Goal: Task Accomplishment & Management: Manage account settings

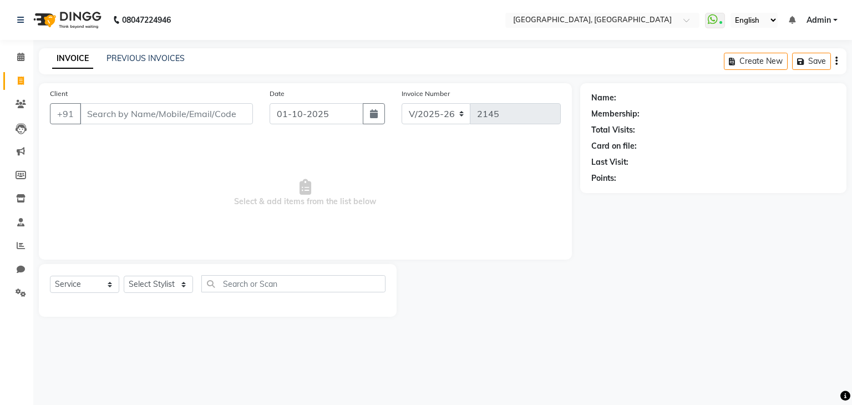
select select "6682"
select select "service"
click at [142, 119] on input "Client" at bounding box center [166, 113] width 173 height 21
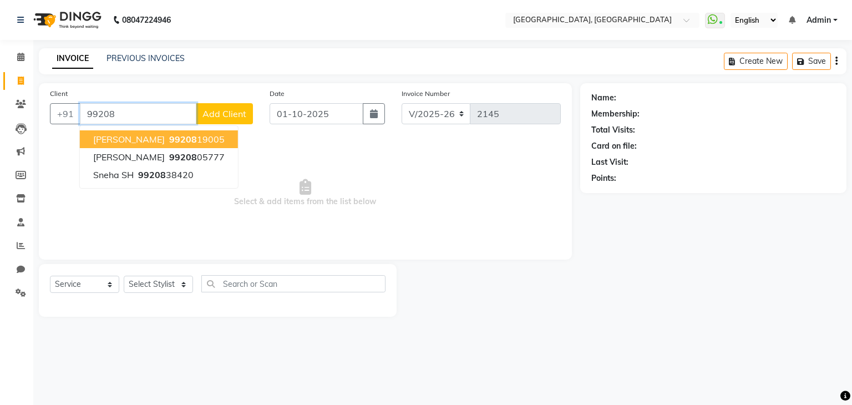
click at [184, 134] on button "Nishi W 99208 19005" at bounding box center [159, 139] width 158 height 18
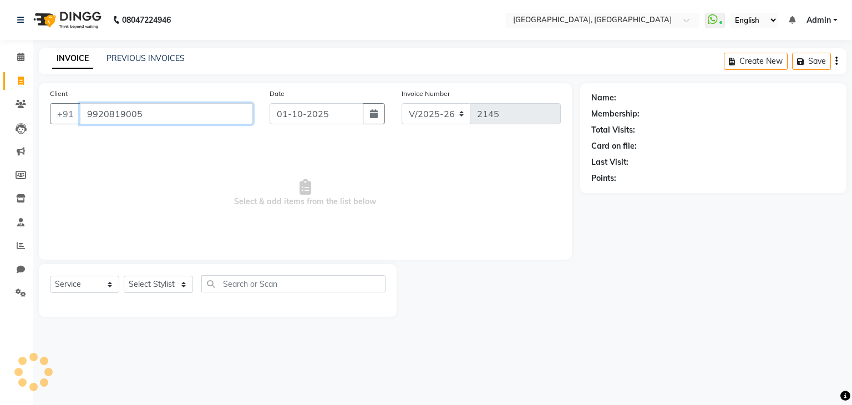
type input "9920819005"
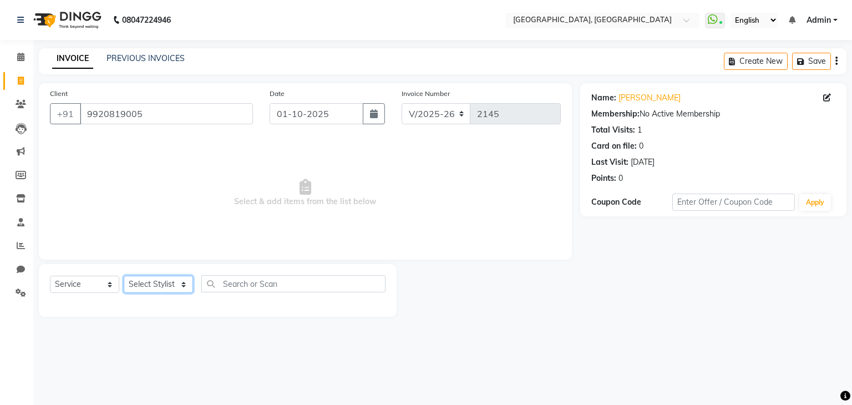
click at [180, 289] on select "Select Stylist Aarti paswan Ankit Arjun Athing Femita [PERSON_NAME] [PERSON_NAM…" at bounding box center [158, 284] width 69 height 17
select select "52151"
click at [124, 276] on select "Select Stylist Aarti paswan Ankit Arjun Athing Femita [PERSON_NAME] [PERSON_NAM…" at bounding box center [158, 284] width 69 height 17
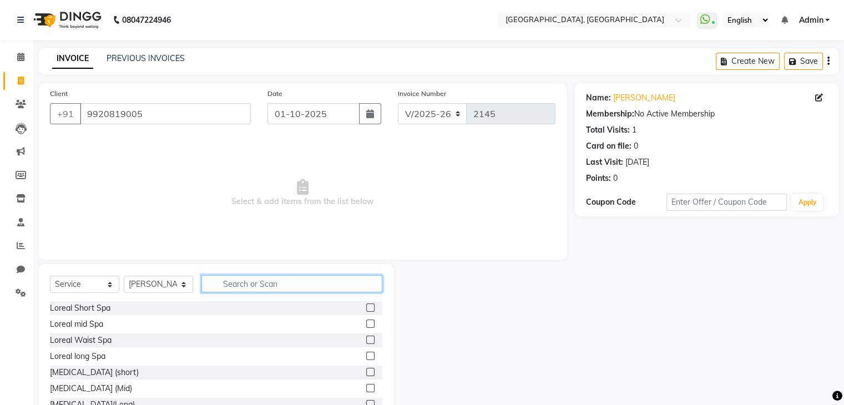
click at [275, 286] on input "text" at bounding box center [291, 283] width 181 height 17
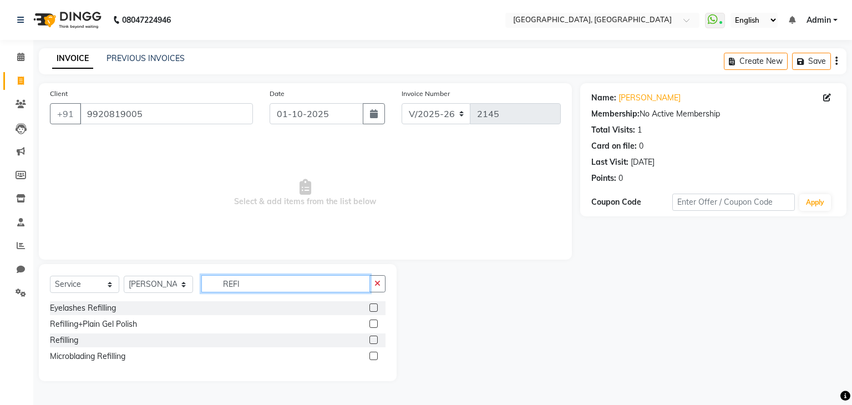
type input "REFI"
click at [373, 326] on label at bounding box center [374, 324] width 8 height 8
click at [373, 326] on input "checkbox" at bounding box center [373, 324] width 7 height 7
checkbox input "true"
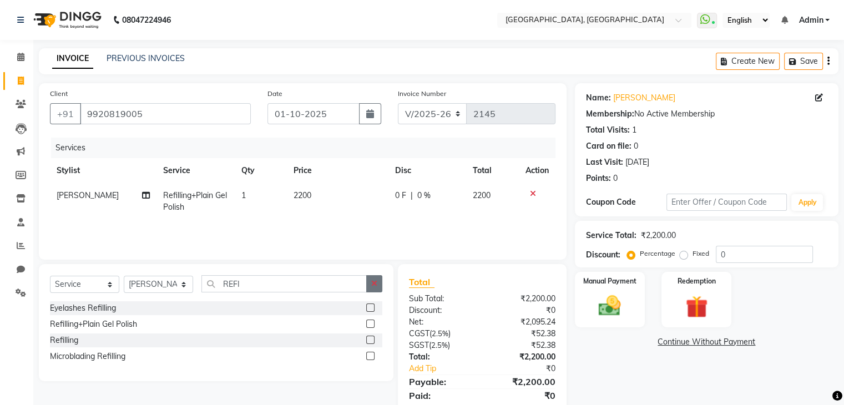
click at [381, 286] on button "button" at bounding box center [374, 283] width 16 height 17
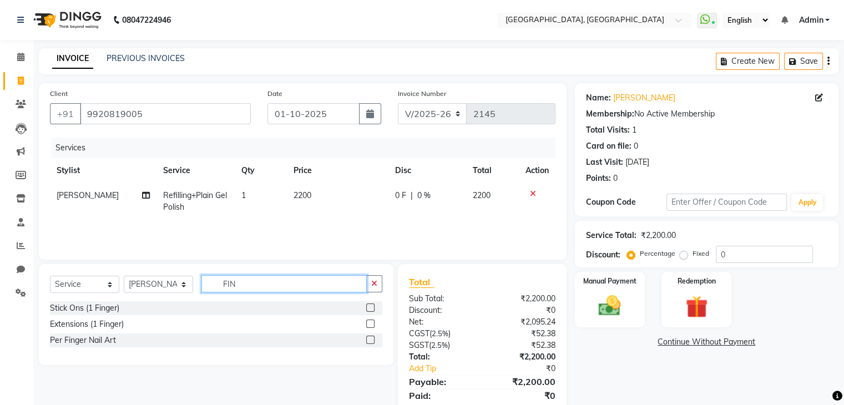
type input "FIN"
click at [371, 324] on label at bounding box center [370, 324] width 8 height 8
click at [371, 324] on input "checkbox" at bounding box center [369, 324] width 7 height 7
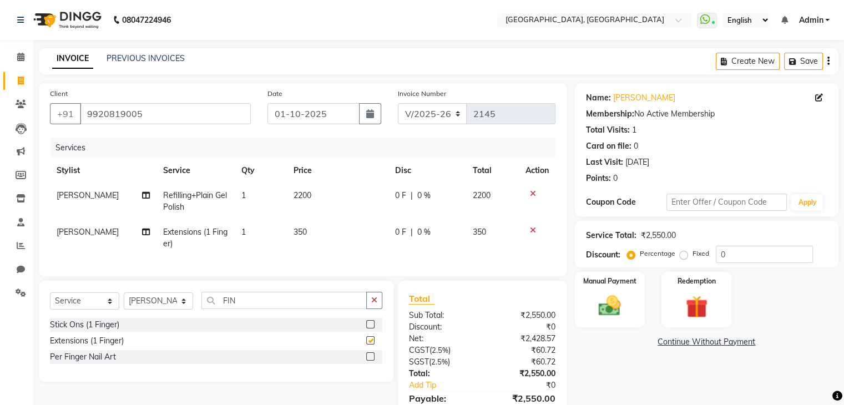
checkbox input "false"
click at [272, 244] on td "1" at bounding box center [261, 238] width 52 height 37
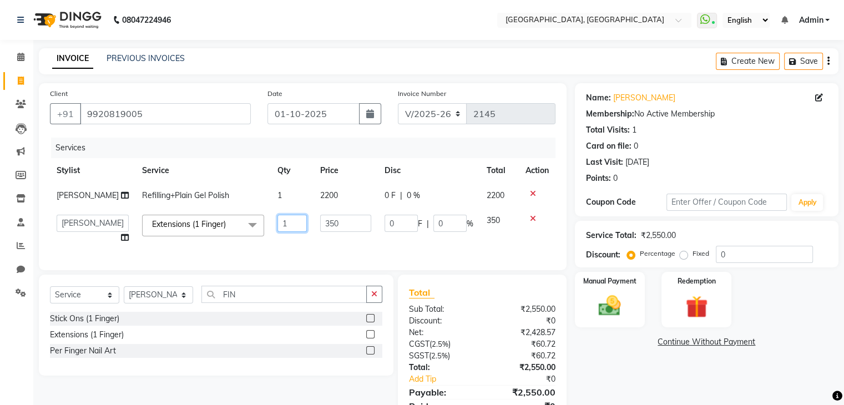
click at [277, 231] on input "1" at bounding box center [292, 223] width 30 height 17
type input "2"
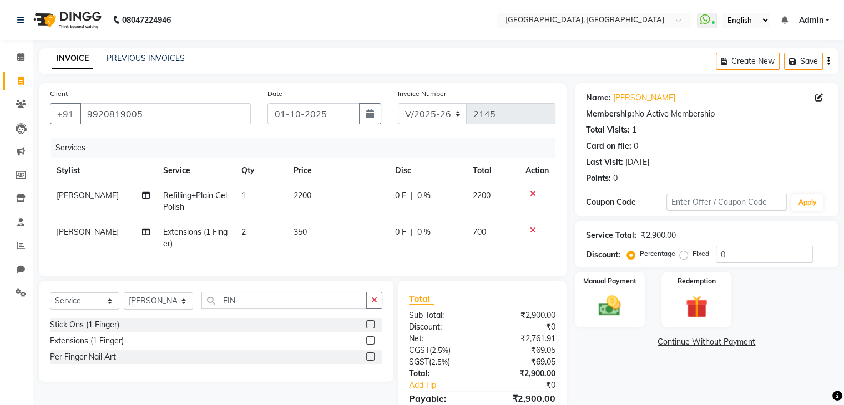
click at [350, 230] on td "350" at bounding box center [338, 238] width 102 height 37
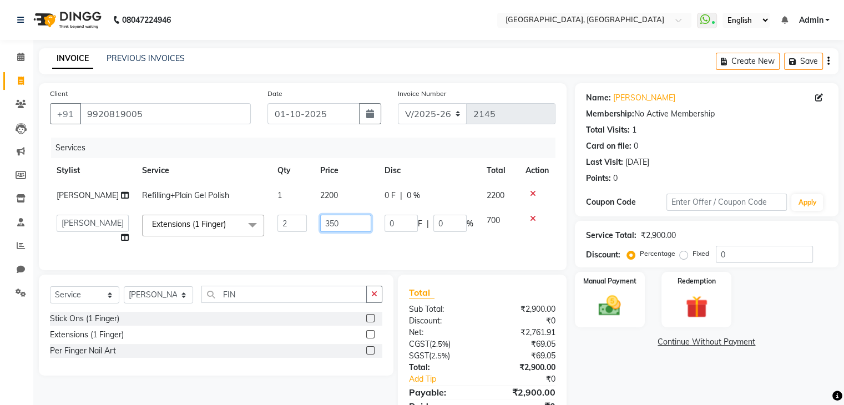
click at [350, 232] on input "350" at bounding box center [345, 223] width 51 height 17
type input "3"
type input "300"
click at [396, 188] on td "0 F | 0 %" at bounding box center [429, 195] width 102 height 25
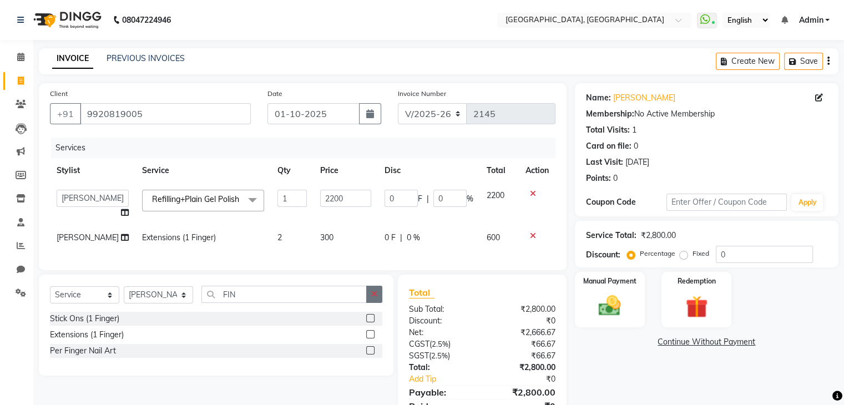
click at [373, 298] on icon "button" at bounding box center [374, 294] width 6 height 8
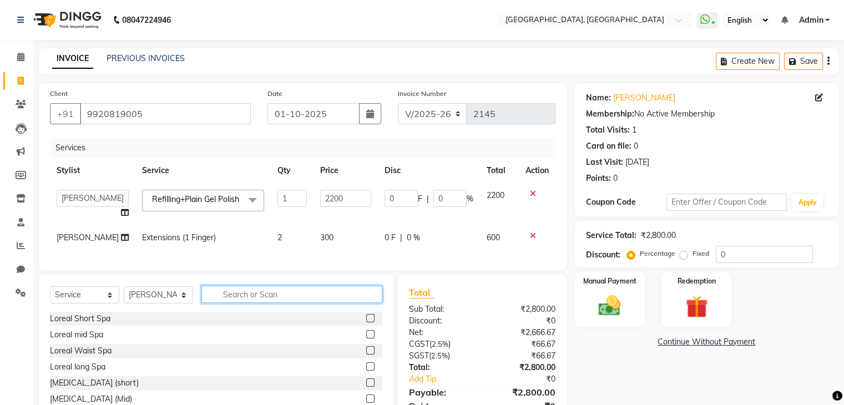
scroll to position [64, 0]
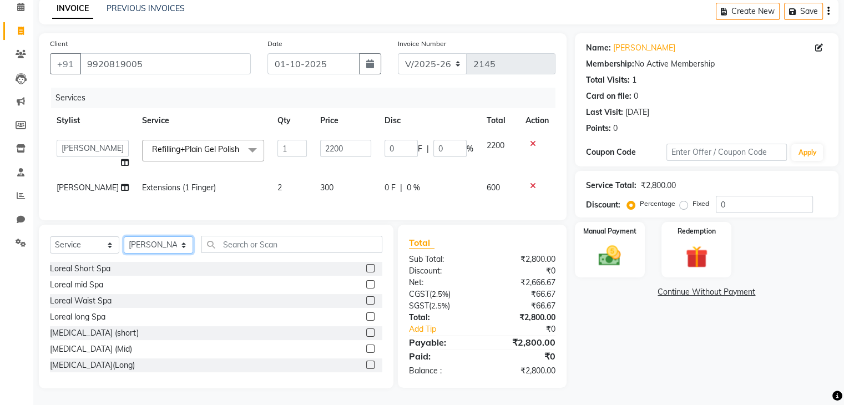
click at [171, 247] on select "Select Stylist Aarti paswan Ankit Arjun Athing Femita [PERSON_NAME] [PERSON_NAM…" at bounding box center [158, 244] width 69 height 17
select select "56705"
click at [124, 236] on select "Select Stylist Aarti paswan Ankit Arjun Athing Femita [PERSON_NAME] [PERSON_NAM…" at bounding box center [158, 244] width 69 height 17
click at [235, 246] on input "text" at bounding box center [291, 244] width 181 height 17
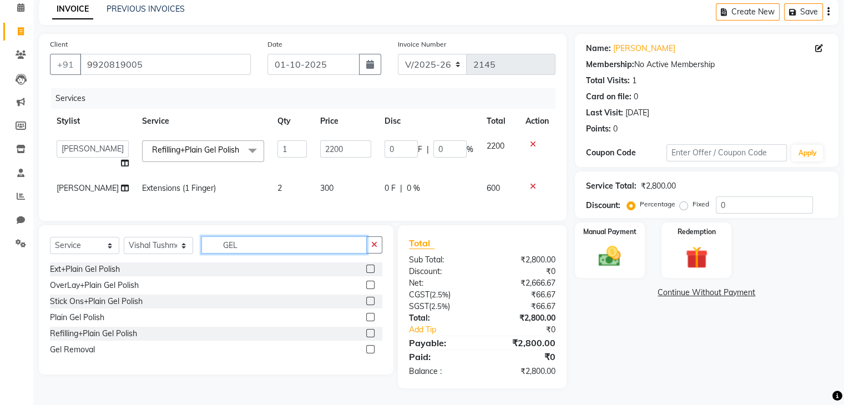
scroll to position [63, 0]
type input "GEL P"
click at [371, 317] on label at bounding box center [370, 317] width 8 height 8
click at [371, 317] on input "checkbox" at bounding box center [369, 317] width 7 height 7
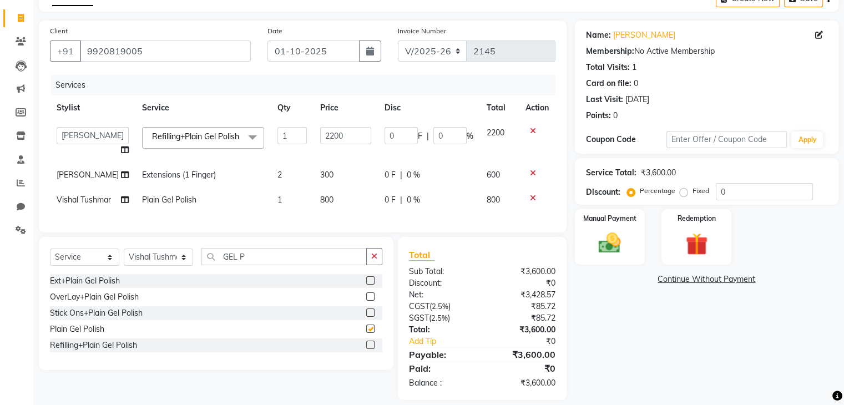
checkbox input "false"
click at [379, 265] on button "button" at bounding box center [374, 256] width 16 height 17
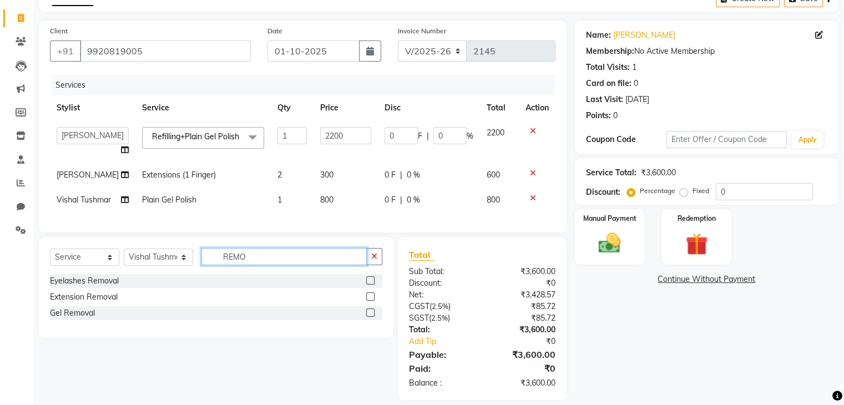
type input "REMO"
click at [371, 317] on label at bounding box center [370, 313] width 8 height 8
click at [371, 317] on input "checkbox" at bounding box center [369, 313] width 7 height 7
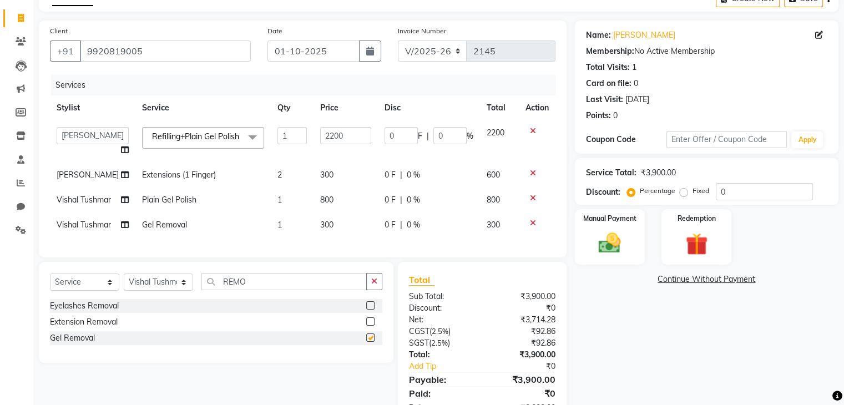
checkbox input "false"
click at [377, 290] on button "button" at bounding box center [374, 281] width 16 height 17
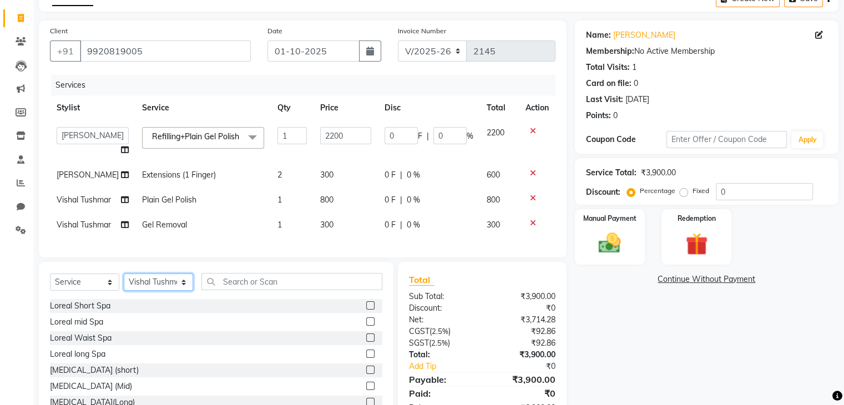
click at [169, 291] on select "Select Stylist Aarti paswan Ankit Arjun Athing Femita [PERSON_NAME] [PERSON_NAM…" at bounding box center [158, 282] width 69 height 17
select select "88735"
click at [124, 291] on select "Select Stylist Aarti paswan Ankit Arjun Athing Femita [PERSON_NAME] [PERSON_NAM…" at bounding box center [158, 282] width 69 height 17
click at [246, 290] on input "text" at bounding box center [291, 281] width 181 height 17
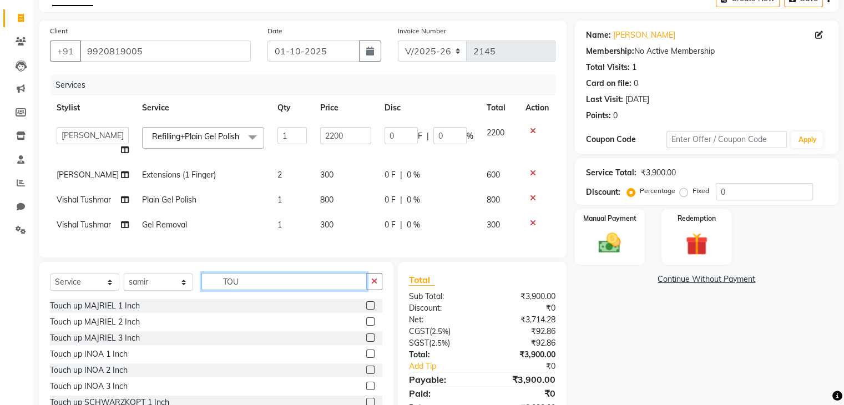
type input "TOU"
click at [366, 310] on label at bounding box center [370, 305] width 8 height 8
click at [366, 310] on input "checkbox" at bounding box center [369, 305] width 7 height 7
checkbox input "true"
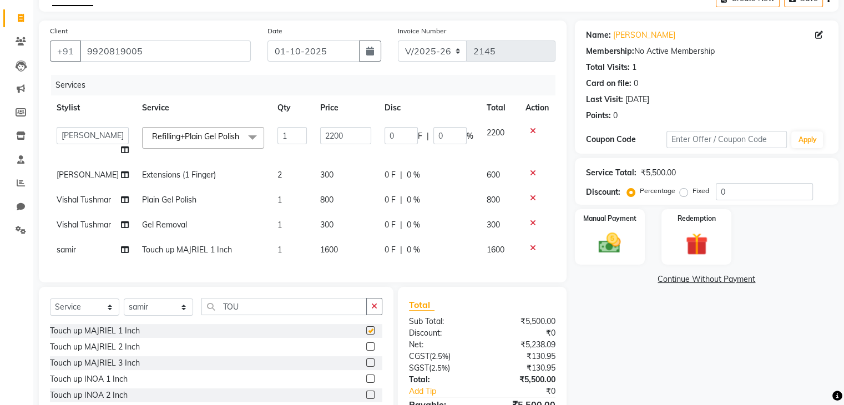
click at [355, 262] on td "1600" at bounding box center [346, 250] width 64 height 25
select select "88735"
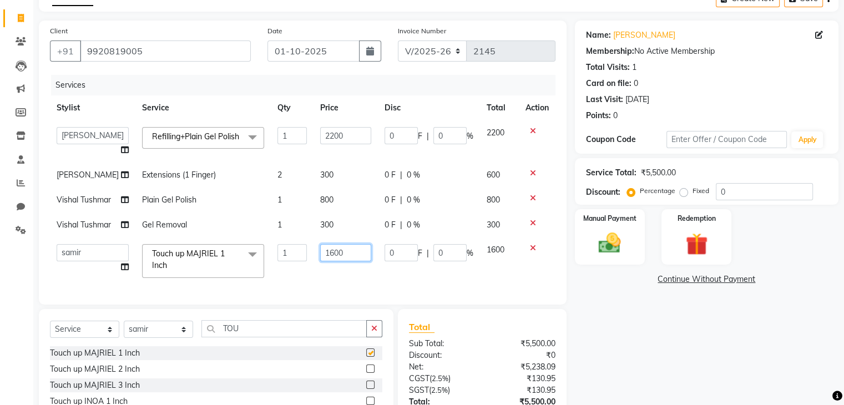
click at [358, 261] on input "1600" at bounding box center [345, 252] width 51 height 17
checkbox input "false"
type input "1500"
click at [653, 336] on div "Name: [PERSON_NAME] Membership: No Active Membership Total Visits: 1 Card on fi…" at bounding box center [711, 247] width 272 height 452
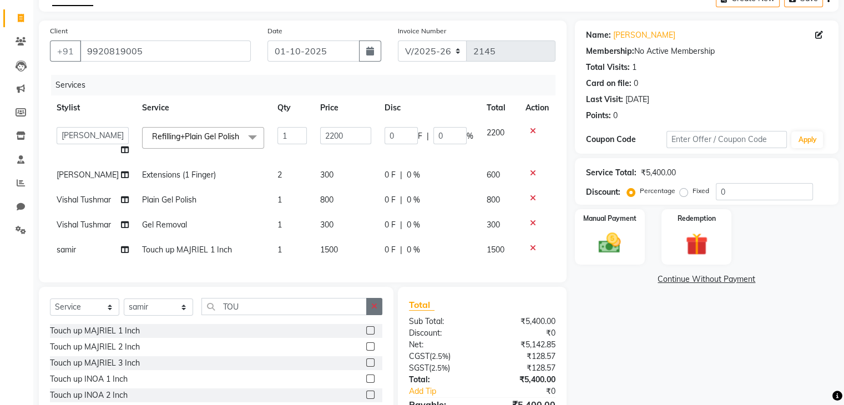
click at [376, 315] on button "button" at bounding box center [374, 306] width 16 height 17
click at [171, 316] on select "Select Stylist Aarti paswan Ankit Arjun Athing Femita [PERSON_NAME] [PERSON_NAM…" at bounding box center [158, 307] width 69 height 17
select select "68292"
click at [124, 316] on select "Select Stylist Aarti paswan Ankit Arjun Athing Femita [PERSON_NAME] [PERSON_NAM…" at bounding box center [158, 307] width 69 height 17
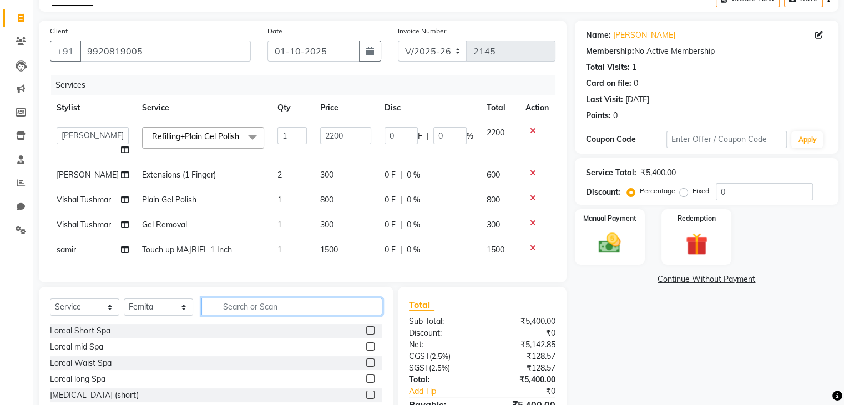
click at [268, 315] on input "text" at bounding box center [291, 306] width 181 height 17
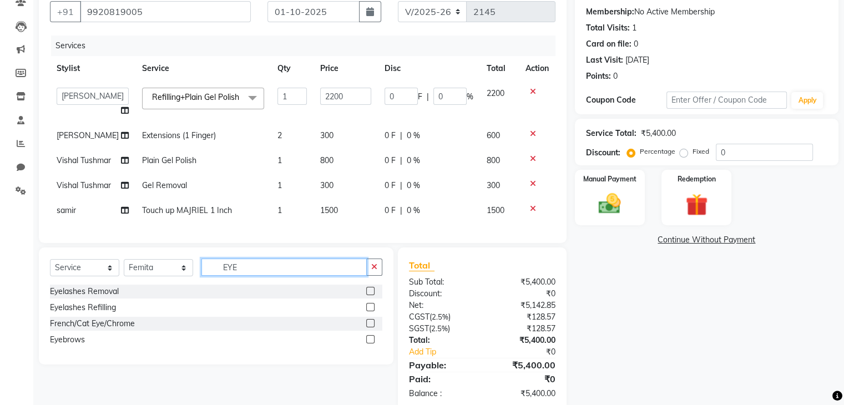
scroll to position [161, 0]
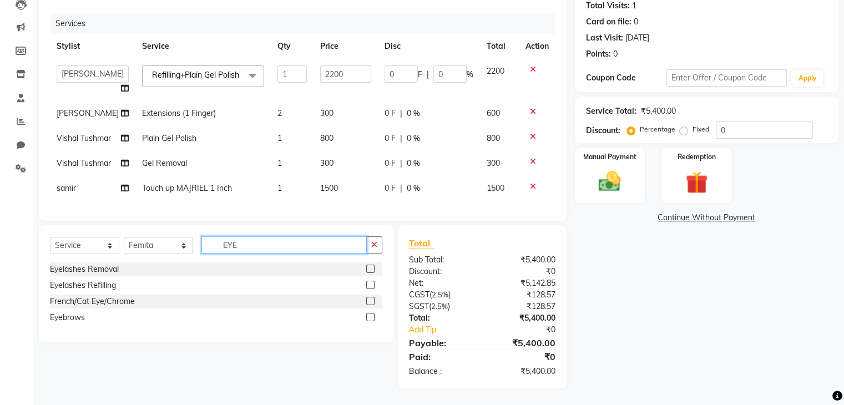
type input "EYE"
click at [370, 319] on label at bounding box center [370, 317] width 8 height 8
click at [370, 319] on input "checkbox" at bounding box center [369, 317] width 7 height 7
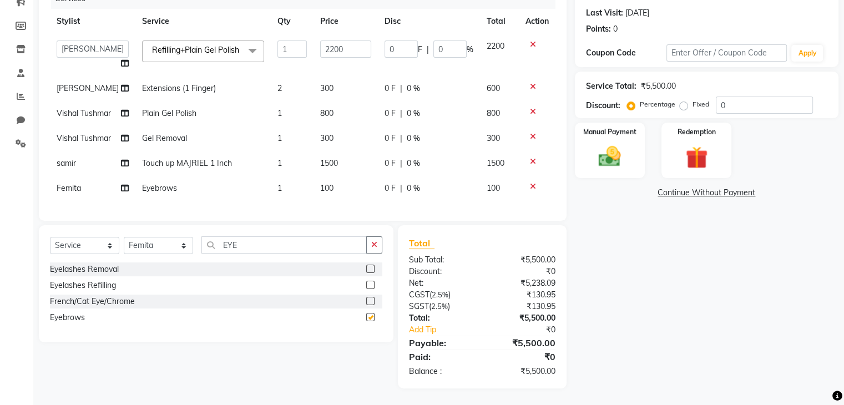
checkbox input "false"
click at [624, 144] on img at bounding box center [609, 157] width 37 height 27
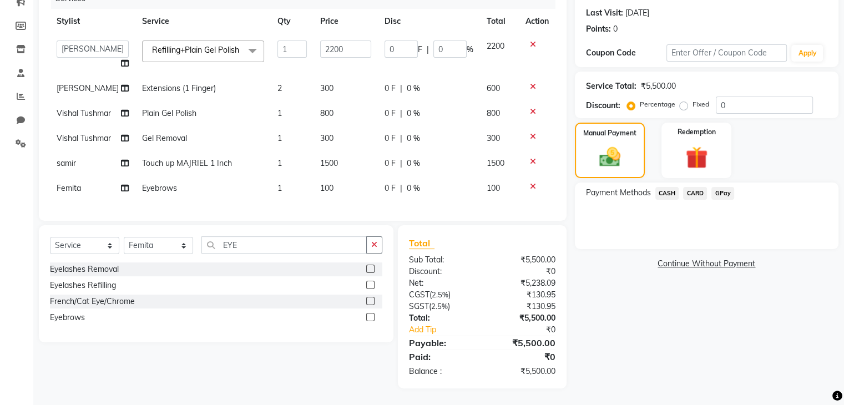
click at [719, 187] on span "GPay" at bounding box center [722, 193] width 23 height 13
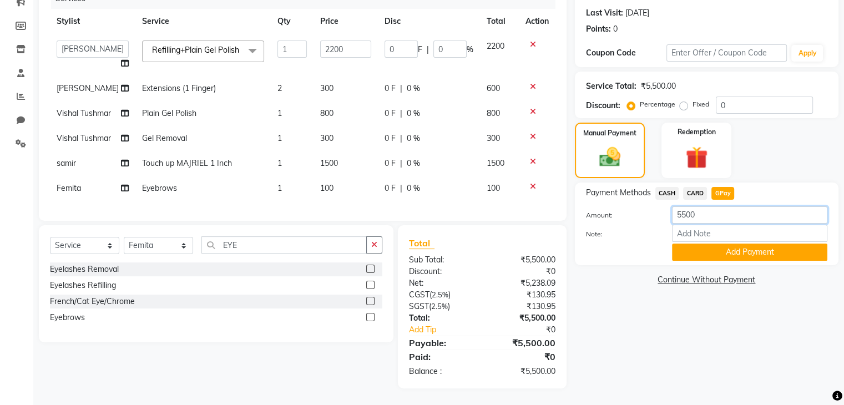
click at [732, 206] on input "5500" at bounding box center [749, 214] width 155 height 17
click at [677, 206] on input "5500" at bounding box center [749, 214] width 155 height 17
click at [685, 206] on input "5500" at bounding box center [749, 214] width 155 height 17
type input "2500"
click at [718, 244] on button "Add Payment" at bounding box center [749, 252] width 155 height 17
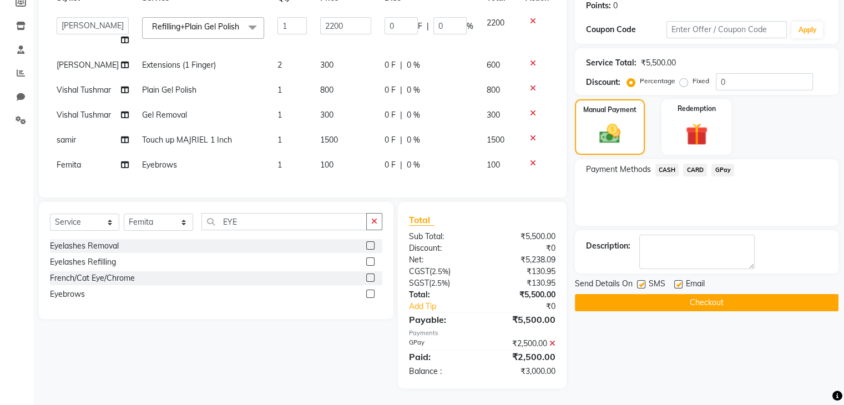
click at [675, 164] on span "CASH" at bounding box center [667, 170] width 24 height 13
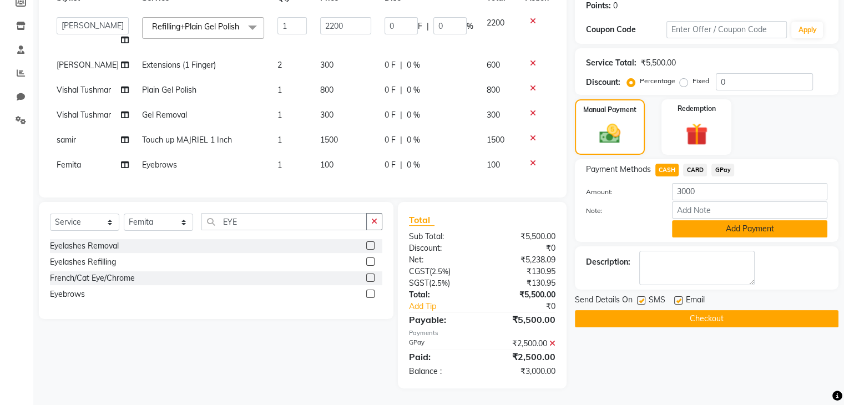
click at [728, 220] on button "Add Payment" at bounding box center [749, 228] width 155 height 17
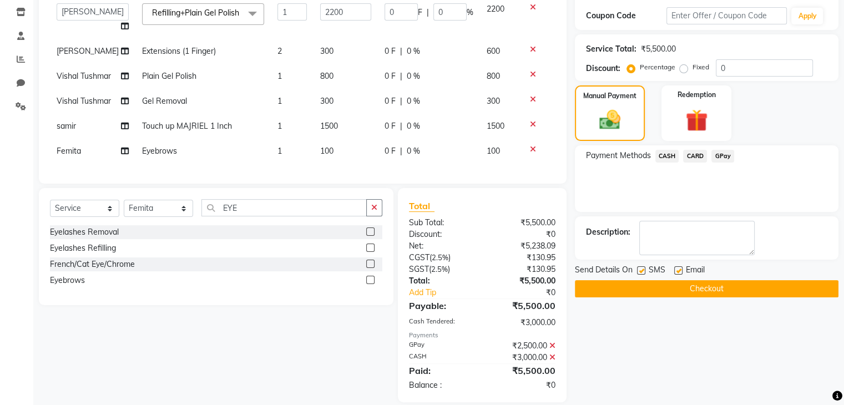
click at [677, 272] on label at bounding box center [678, 270] width 8 height 8
click at [677, 272] on input "checkbox" at bounding box center [677, 270] width 7 height 7
checkbox input "false"
click at [711, 290] on button "Checkout" at bounding box center [707, 288] width 264 height 17
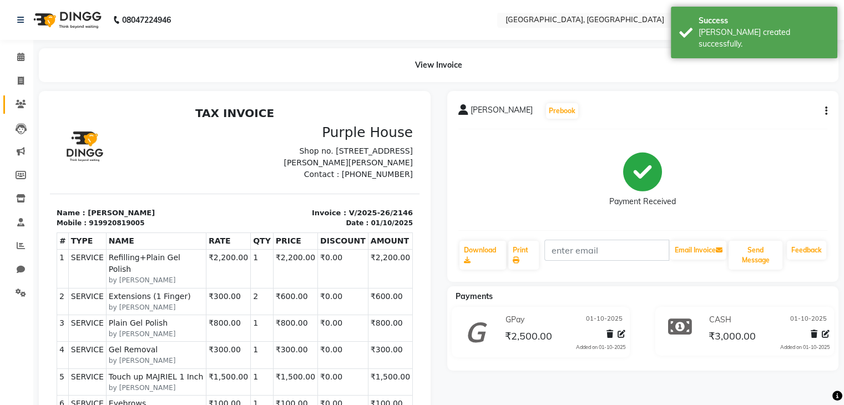
click at [20, 97] on link "Clients" at bounding box center [16, 104] width 27 height 18
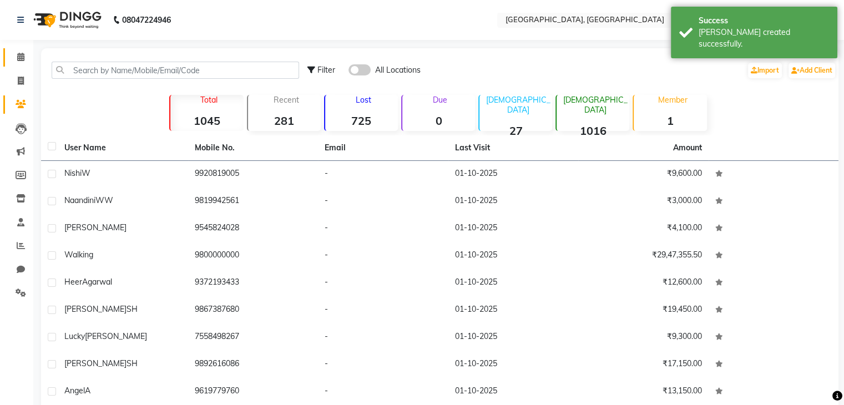
click at [19, 62] on span at bounding box center [20, 57] width 19 height 13
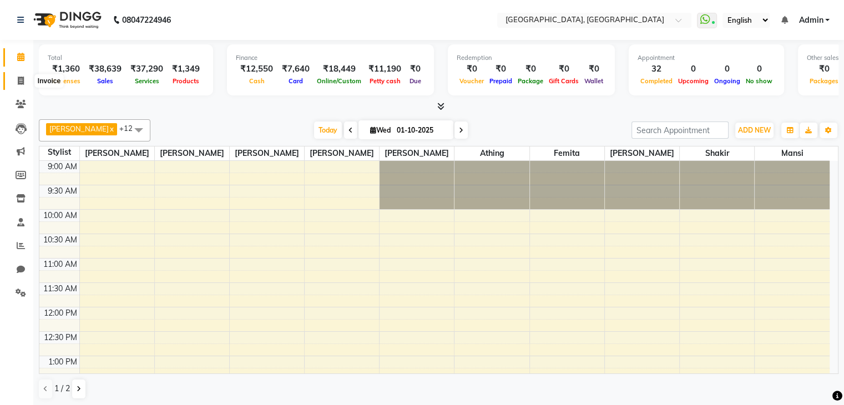
click at [24, 84] on span at bounding box center [20, 81] width 19 height 13
select select "6682"
select select "service"
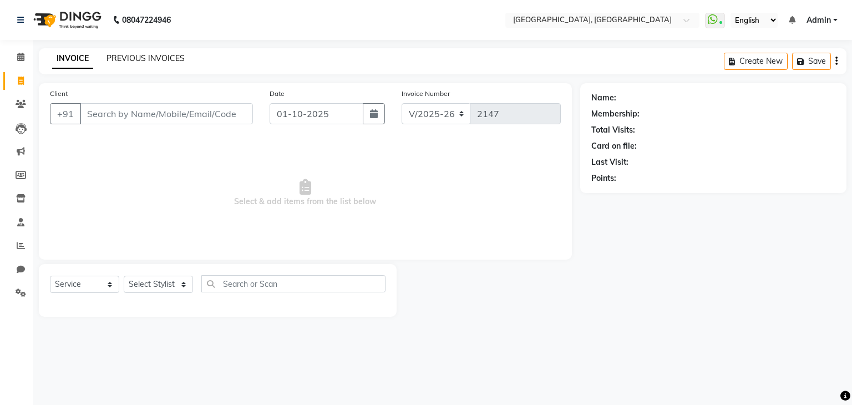
click at [125, 55] on link "PREVIOUS INVOICES" at bounding box center [146, 58] width 78 height 10
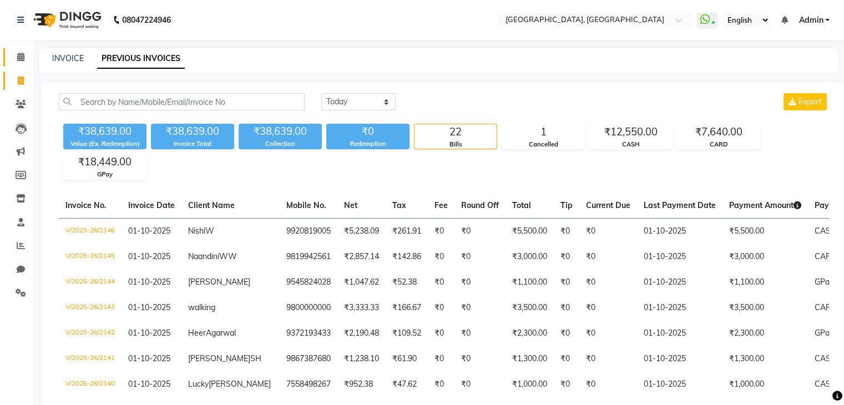
click at [11, 65] on link "Calendar" at bounding box center [16, 57] width 27 height 18
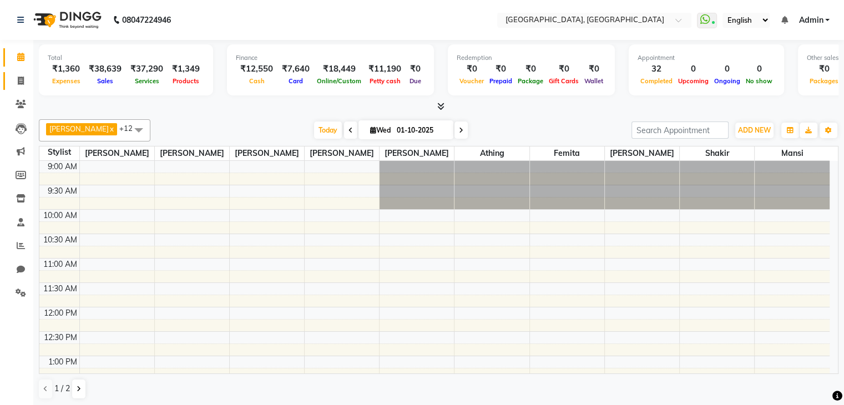
click at [23, 87] on link "Invoice" at bounding box center [16, 81] width 27 height 18
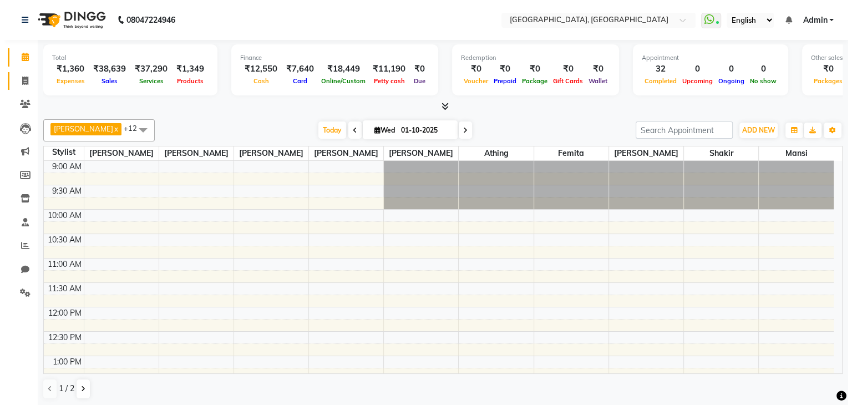
select select "6682"
select select "service"
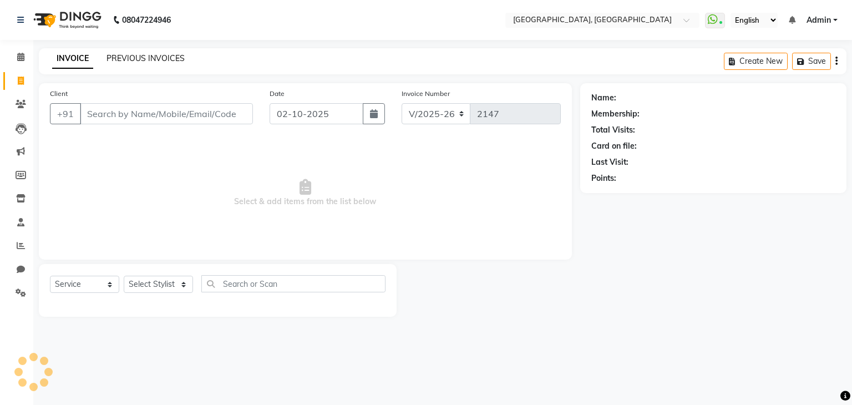
click at [167, 62] on link "PREVIOUS INVOICES" at bounding box center [146, 58] width 78 height 10
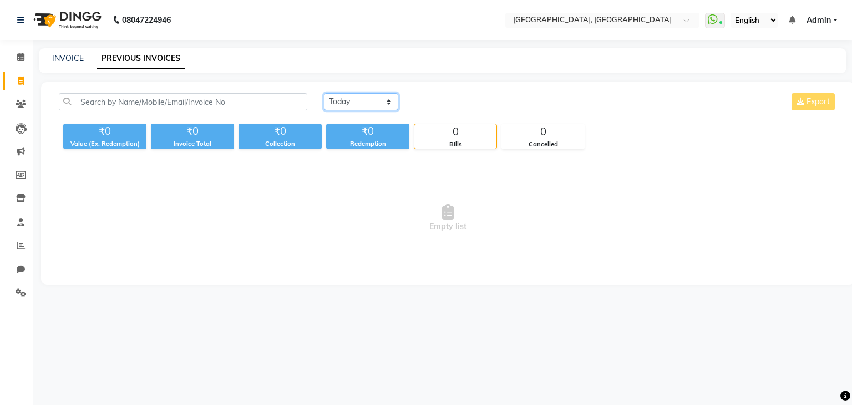
click at [374, 94] on select "[DATE] [DATE] Custom Range" at bounding box center [361, 101] width 74 height 17
select select "[DATE]"
click at [324, 93] on select "[DATE] [DATE] Custom Range" at bounding box center [361, 101] width 74 height 17
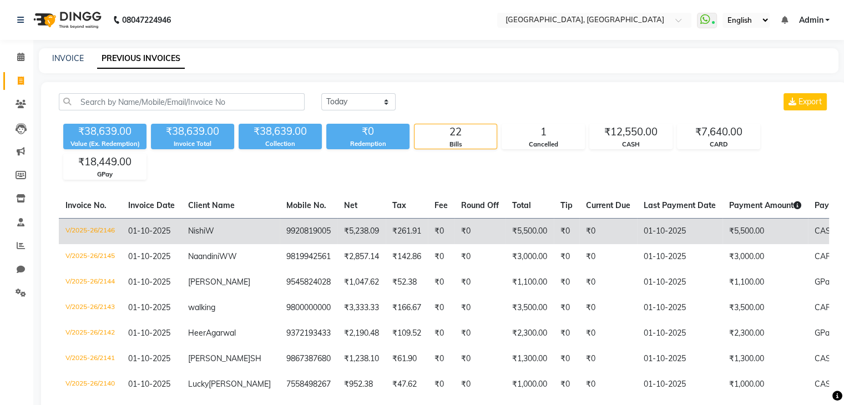
click at [637, 237] on td "01-10-2025" at bounding box center [679, 231] width 85 height 26
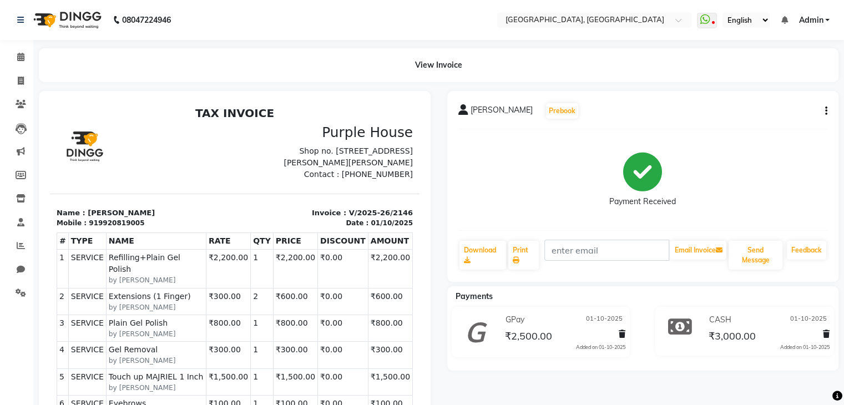
click at [823, 110] on button "button" at bounding box center [824, 111] width 7 height 12
click at [473, 117] on span "Nishi W" at bounding box center [502, 112] width 62 height 16
click at [826, 111] on icon "button" at bounding box center [826, 111] width 2 height 1
click at [762, 123] on div "Edit Invoice" at bounding box center [770, 125] width 76 height 14
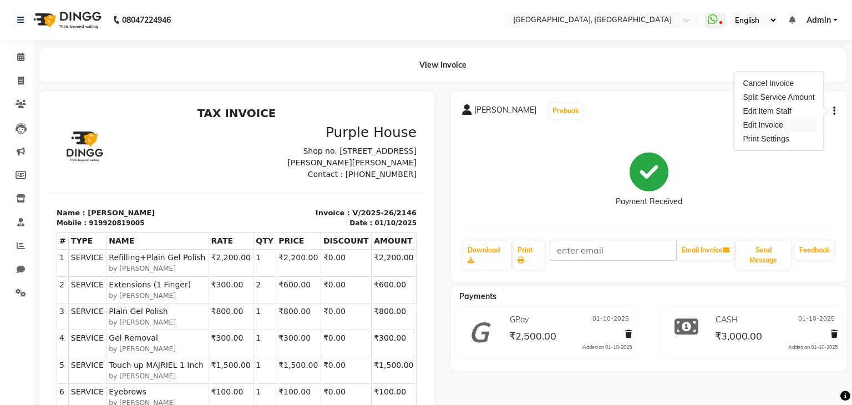
select select "service"
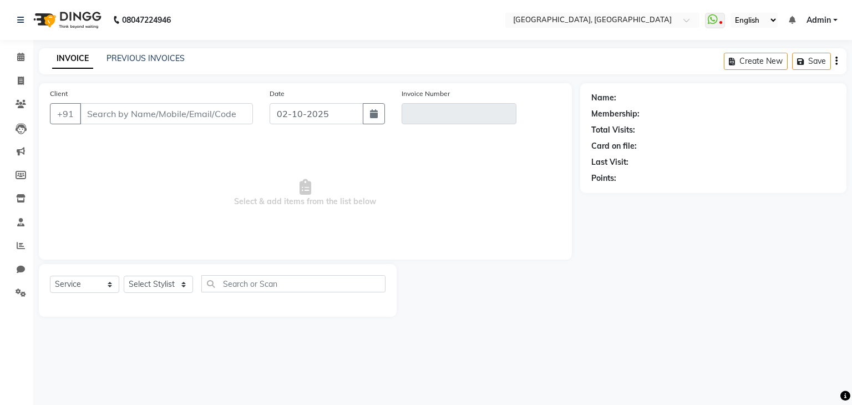
type input "9920819005"
type input "V/2025-26/2146"
type input "01-10-2025"
select select "select"
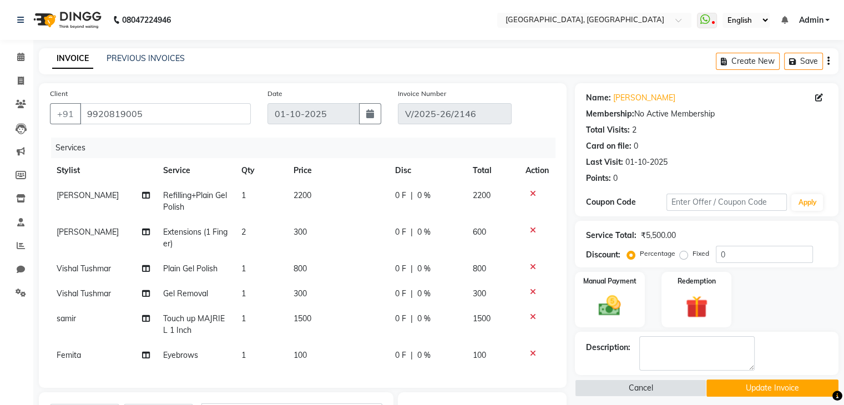
click at [820, 94] on icon at bounding box center [819, 98] width 8 height 8
select select "female"
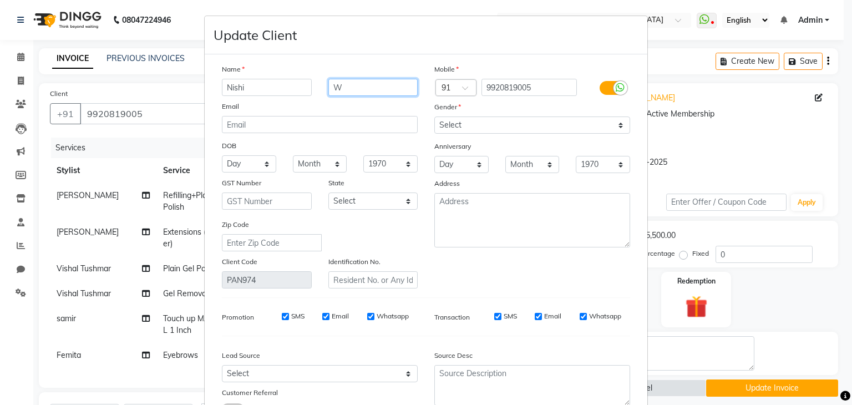
click at [329, 92] on input "W" at bounding box center [374, 87] width 90 height 17
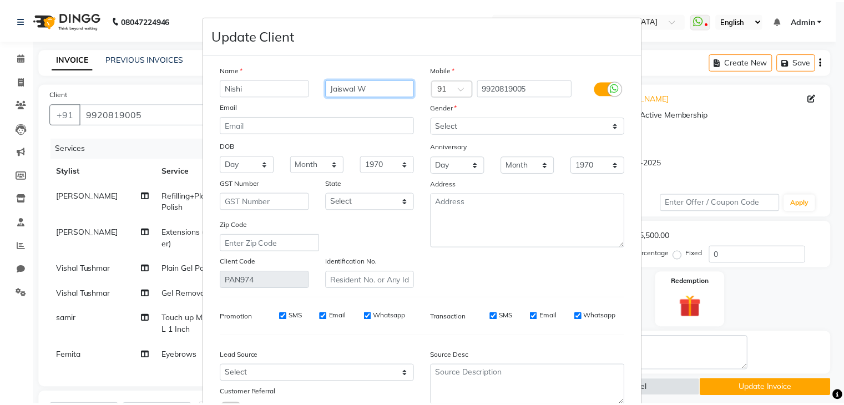
scroll to position [93, 0]
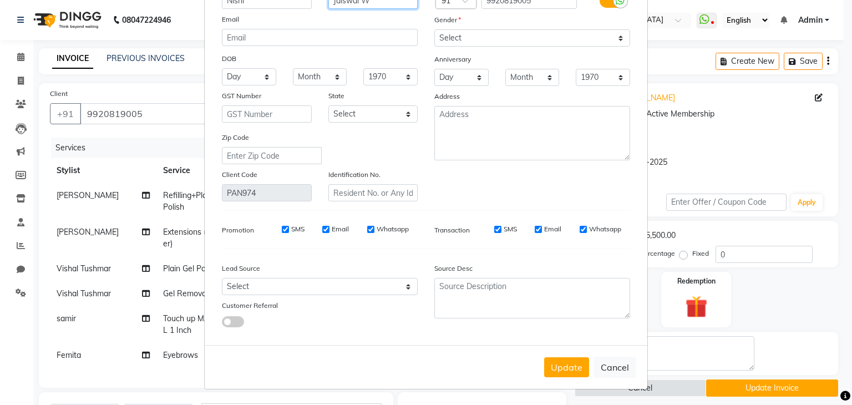
type input "Jaiswal W"
click at [573, 373] on button "Update" at bounding box center [566, 367] width 45 height 20
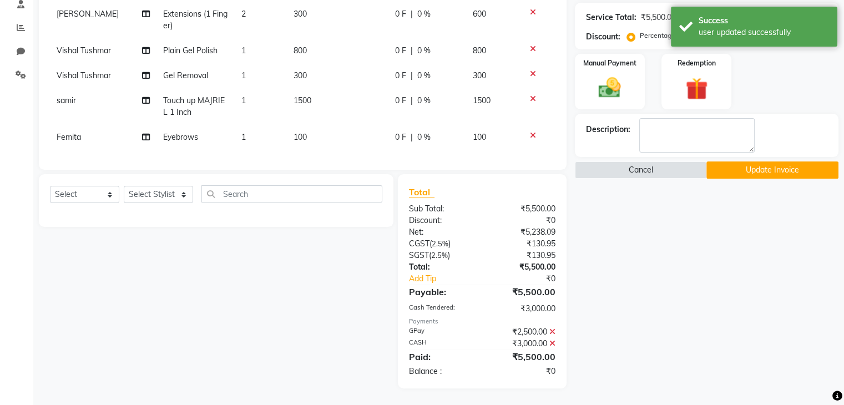
click at [550, 334] on icon at bounding box center [552, 332] width 6 height 8
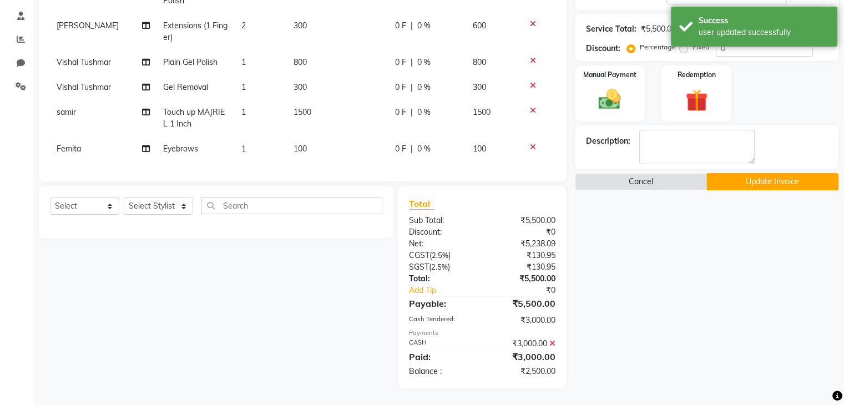
click at [551, 345] on icon at bounding box center [552, 344] width 6 height 8
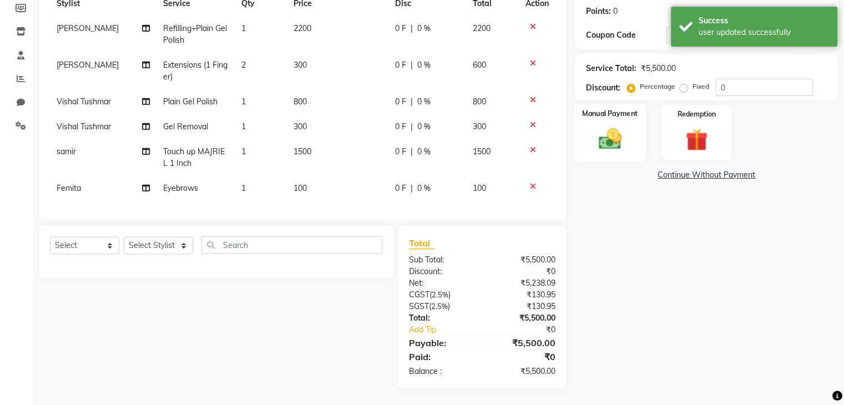
click at [635, 135] on div "Manual Payment" at bounding box center [609, 132] width 73 height 57
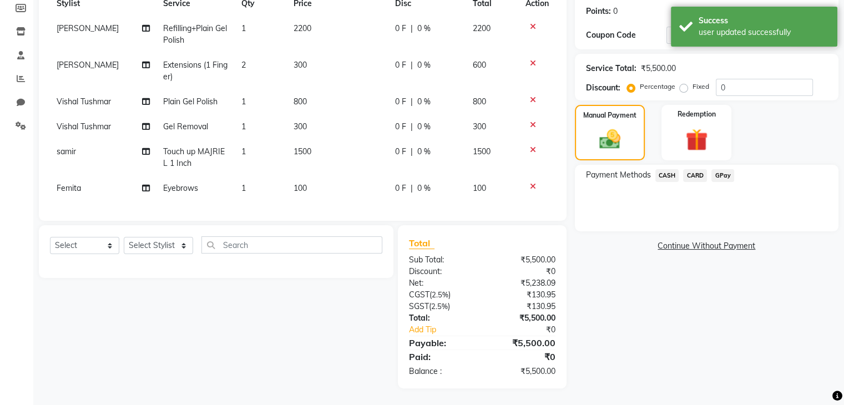
click at [668, 169] on span "CASH" at bounding box center [667, 175] width 24 height 13
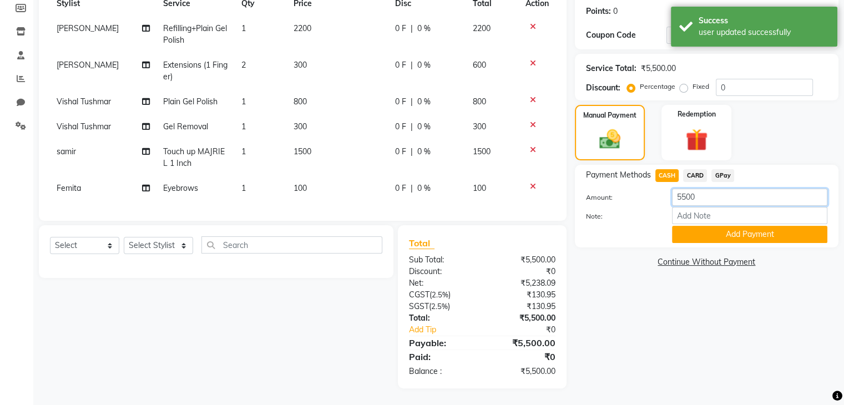
click at [683, 190] on input "5500" at bounding box center [749, 197] width 155 height 17
click at [682, 190] on input "5500" at bounding box center [749, 197] width 155 height 17
click at [686, 189] on input "5500" at bounding box center [749, 197] width 155 height 17
type input "4000"
click at [719, 226] on button "Add Payment" at bounding box center [749, 234] width 155 height 17
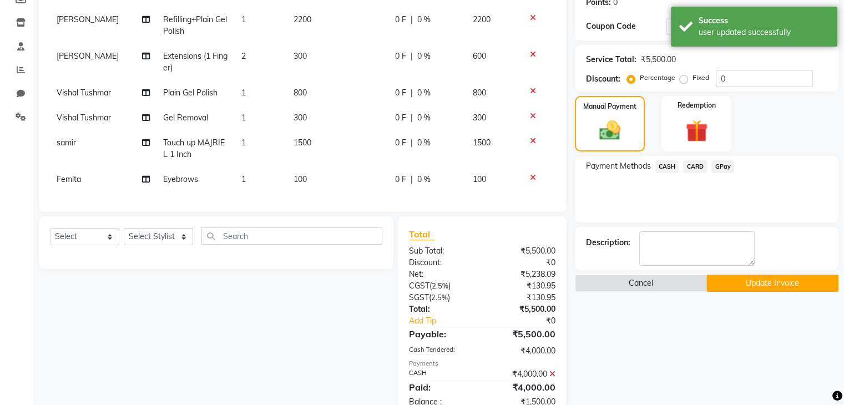
click at [721, 167] on span "GPay" at bounding box center [722, 166] width 23 height 13
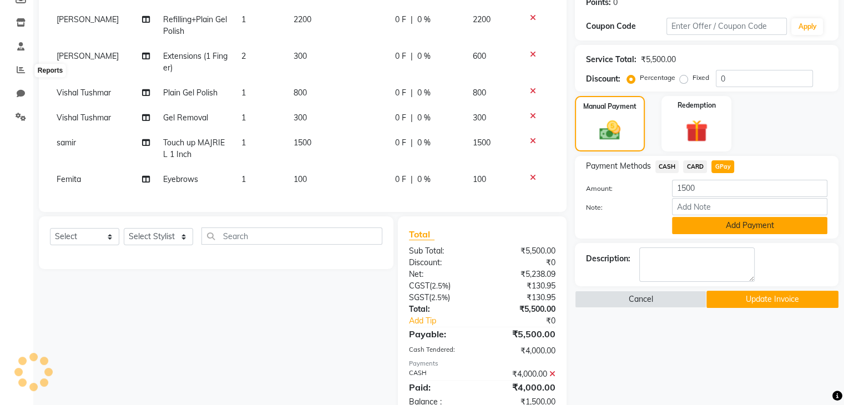
click at [713, 231] on button "Add Payment" at bounding box center [749, 225] width 155 height 17
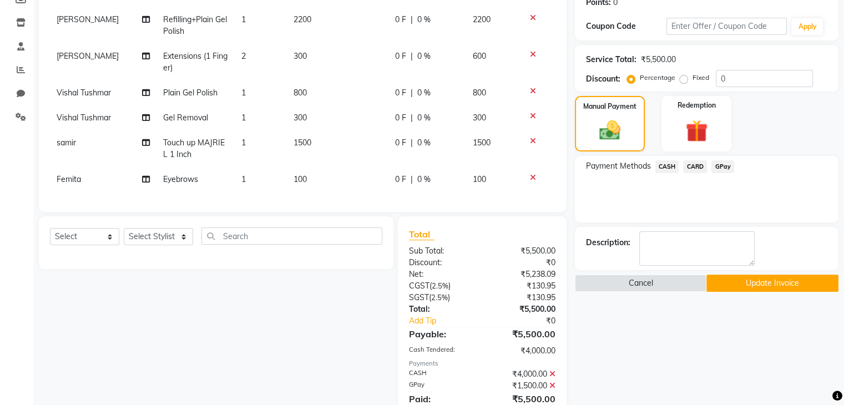
click at [757, 287] on button "Update Invoice" at bounding box center [772, 283] width 132 height 17
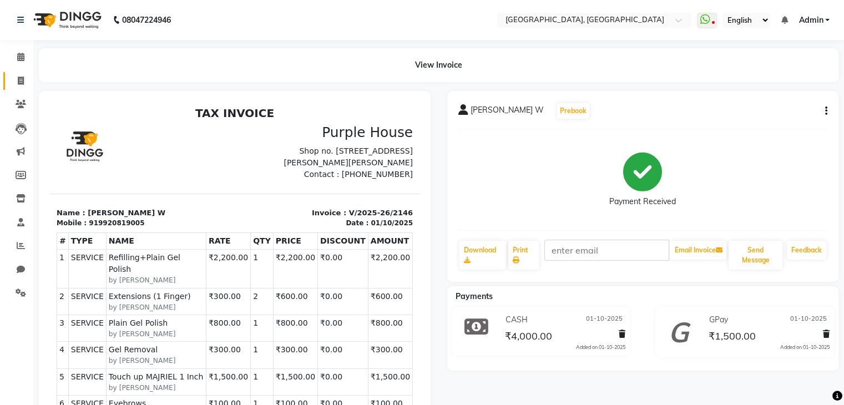
click at [18, 81] on icon at bounding box center [21, 81] width 6 height 8
select select "service"
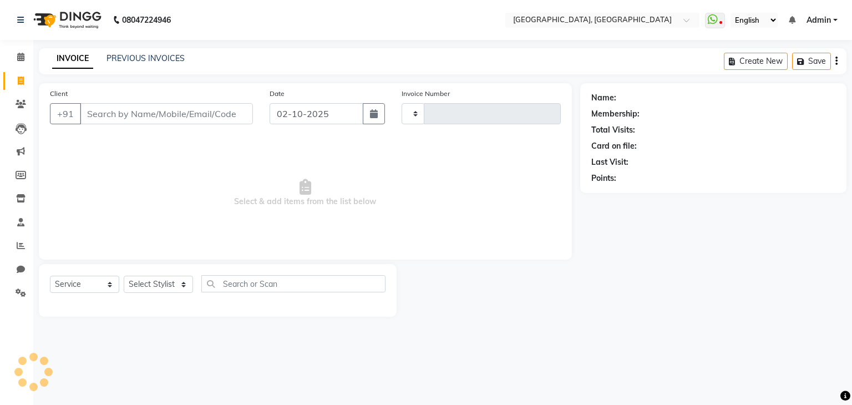
type input "2147"
select select "6682"
click at [119, 53] on link "PREVIOUS INVOICES" at bounding box center [146, 58] width 78 height 10
